Goal: Register for event/course

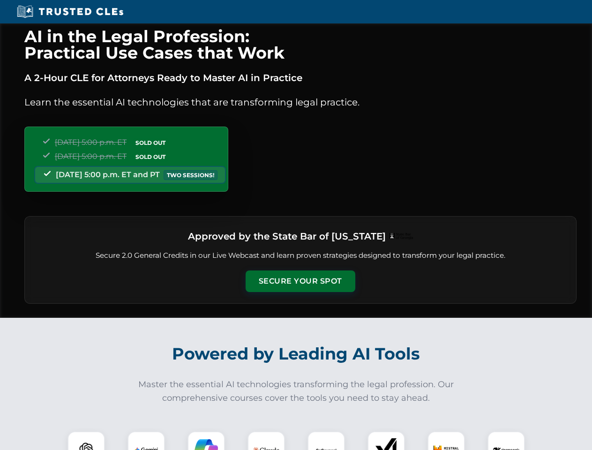
click at [300, 281] on button "Secure Your Spot" at bounding box center [301, 282] width 110 height 22
click at [86, 441] on img at bounding box center [86, 450] width 27 height 27
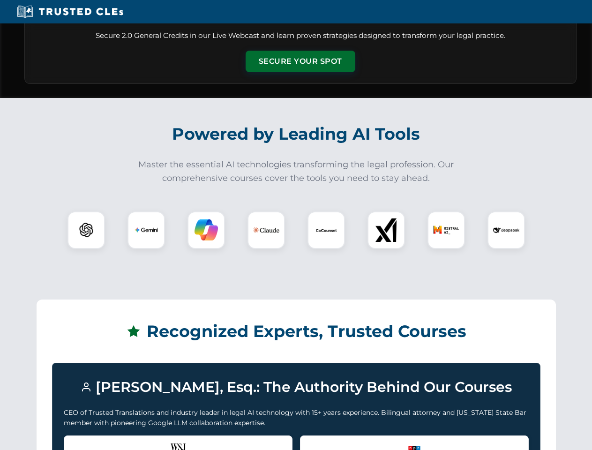
click at [146, 441] on div "Recognized by the WSJ [PERSON_NAME] was featured for his expertise in AI legal …" at bounding box center [178, 455] width 229 height 38
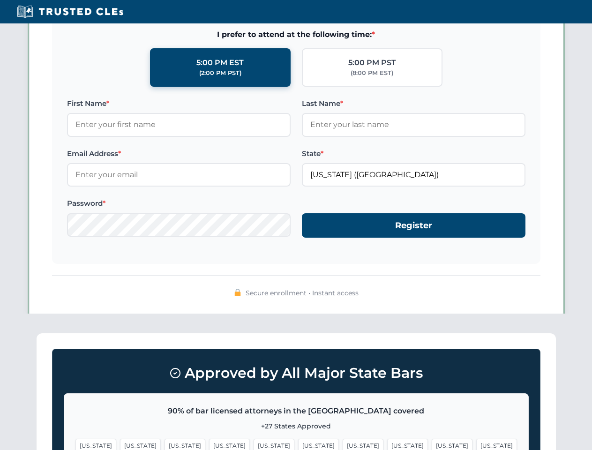
click at [343, 441] on span "[US_STATE]" at bounding box center [363, 446] width 41 height 14
click at [432, 441] on span "[US_STATE]" at bounding box center [452, 446] width 41 height 14
